Goal: Information Seeking & Learning: Stay updated

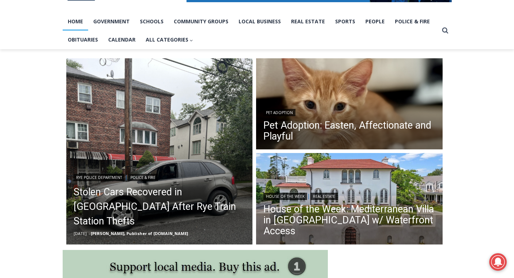
scroll to position [146, 0]
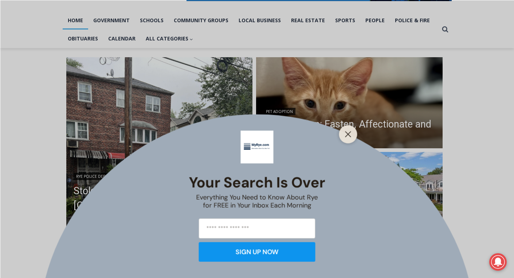
click at [342, 139] on div at bounding box center [348, 134] width 18 height 18
click at [347, 140] on div at bounding box center [348, 134] width 18 height 18
click at [348, 133] on line "Close" at bounding box center [347, 134] width 5 height 5
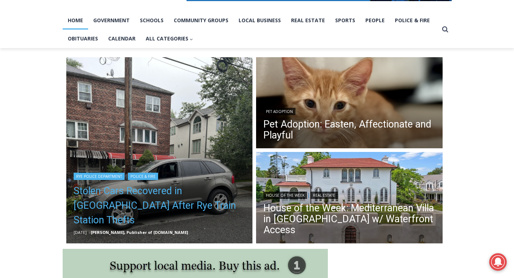
click at [107, 208] on link "Stolen Cars Recovered in [GEOGRAPHIC_DATA] After Rye Train Station Thefts" at bounding box center [160, 206] width 172 height 44
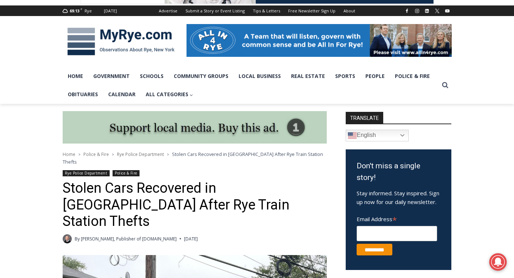
scroll to position [20, 0]
